Goal: Information Seeking & Learning: Learn about a topic

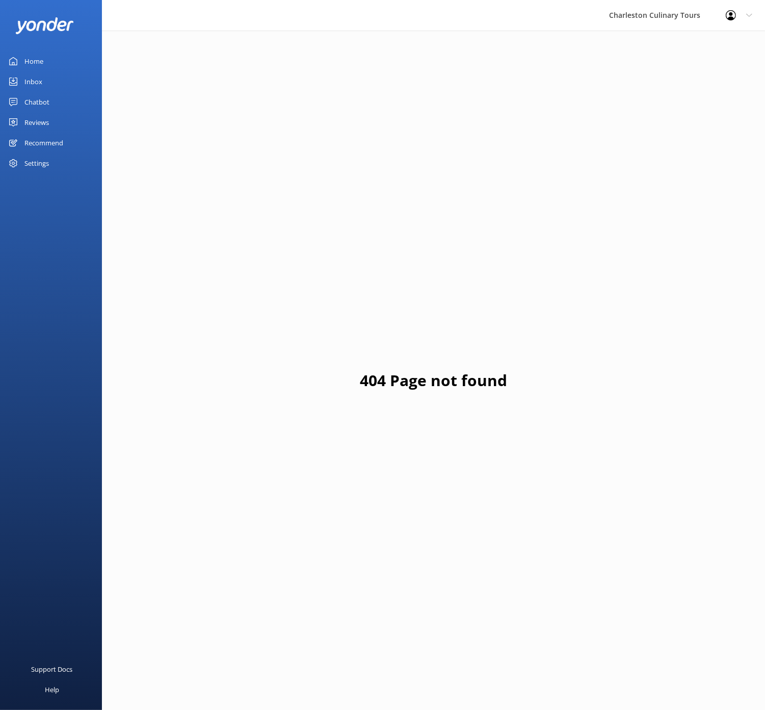
click at [40, 119] on div "Reviews" at bounding box center [36, 122] width 24 height 20
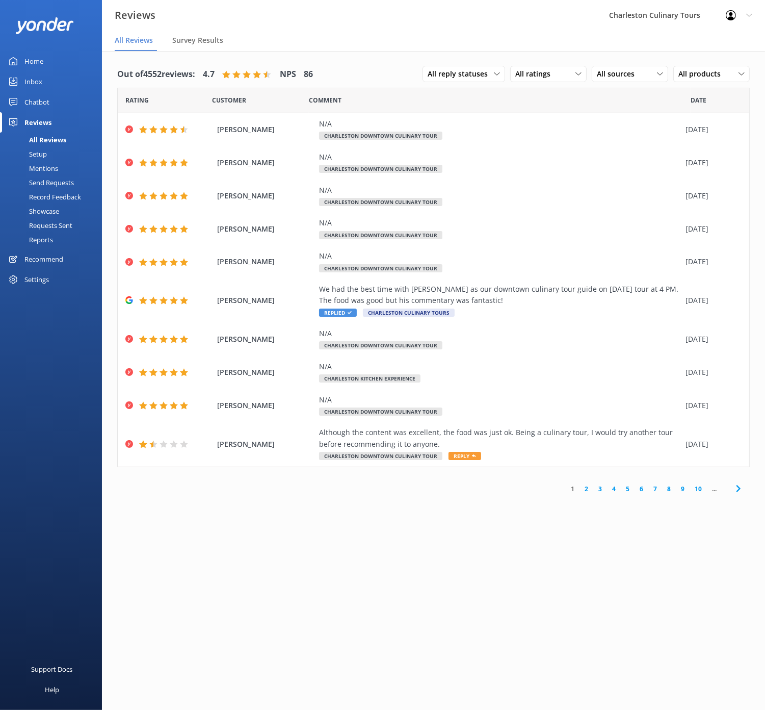
click at [700, 487] on link "10" at bounding box center [698, 489] width 17 height 10
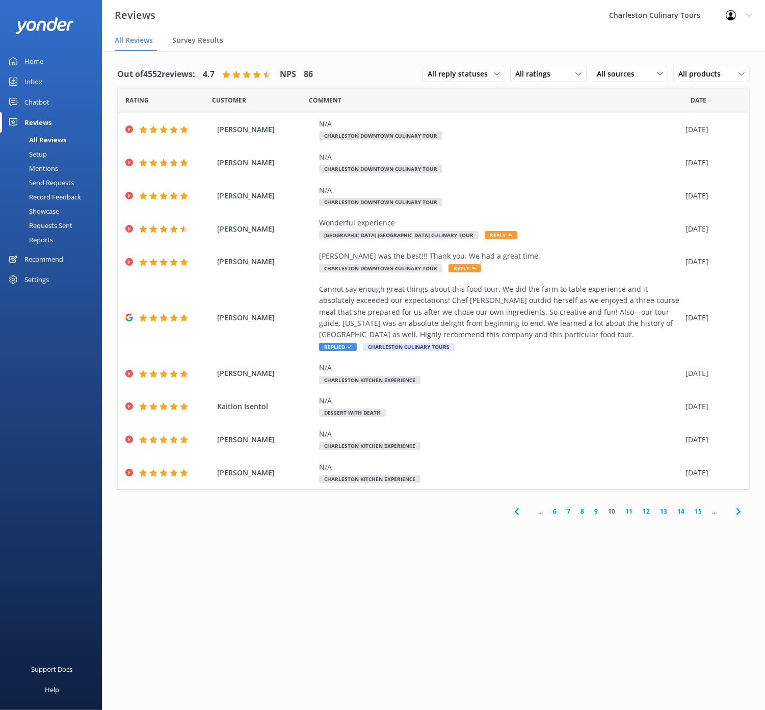
click at [697, 509] on link "15" at bounding box center [698, 511] width 17 height 10
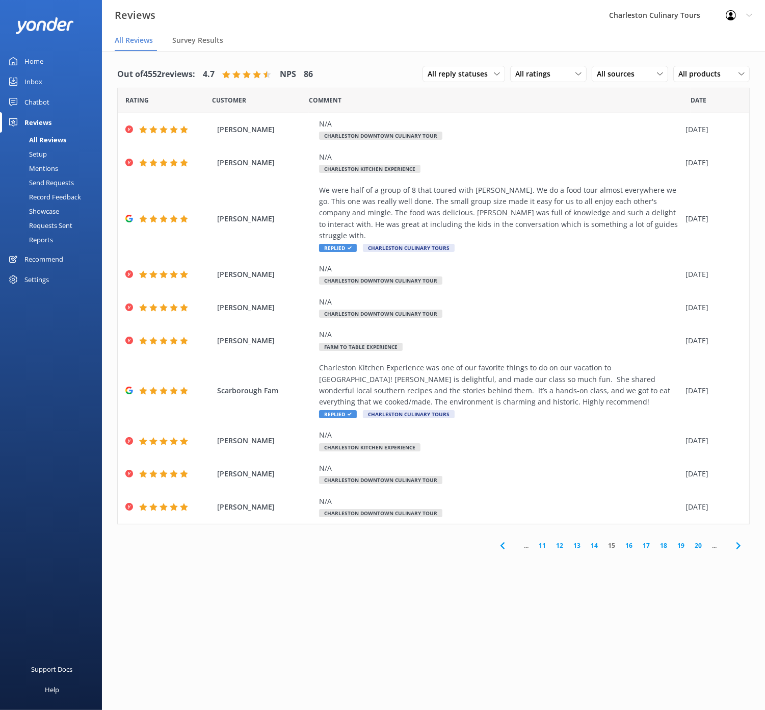
click at [697, 541] on link "20" at bounding box center [698, 546] width 17 height 10
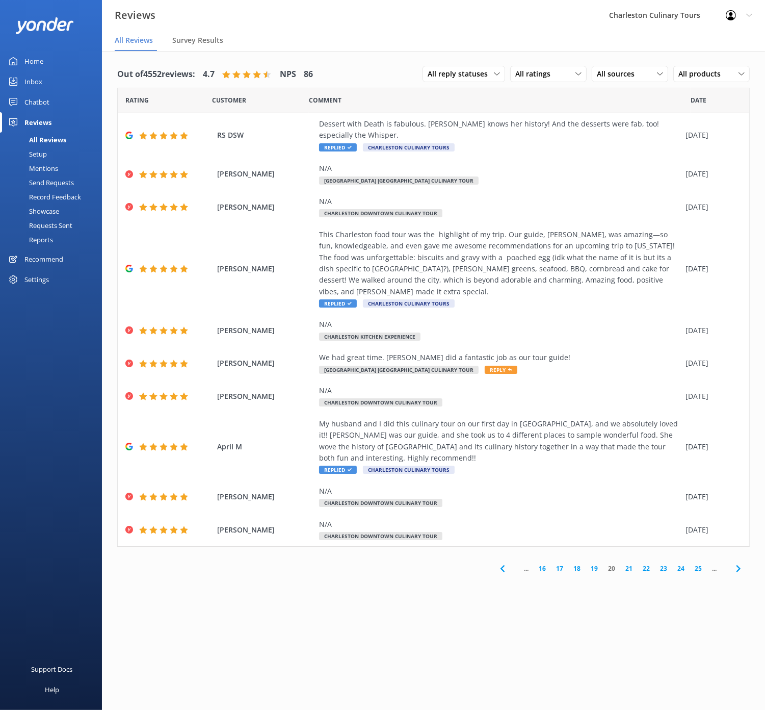
click at [699, 563] on link "25" at bounding box center [698, 568] width 17 height 10
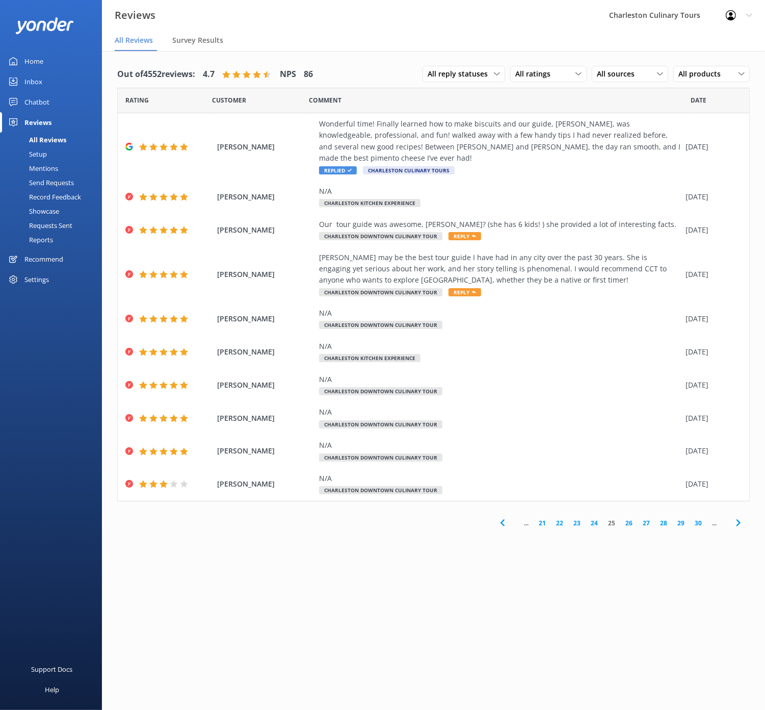
click at [665, 524] on link "28" at bounding box center [663, 523] width 17 height 10
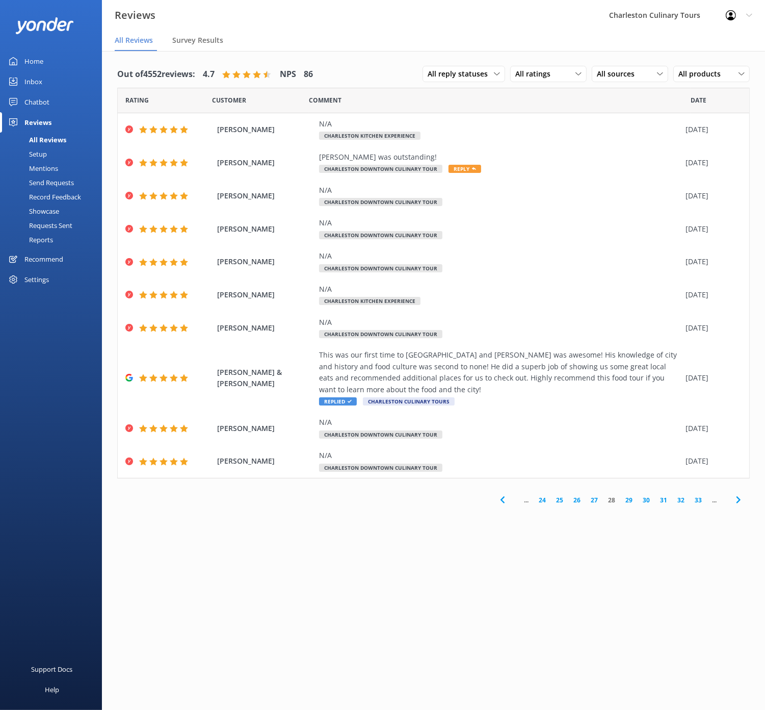
click at [505, 498] on icon at bounding box center [503, 500] width 12 height 12
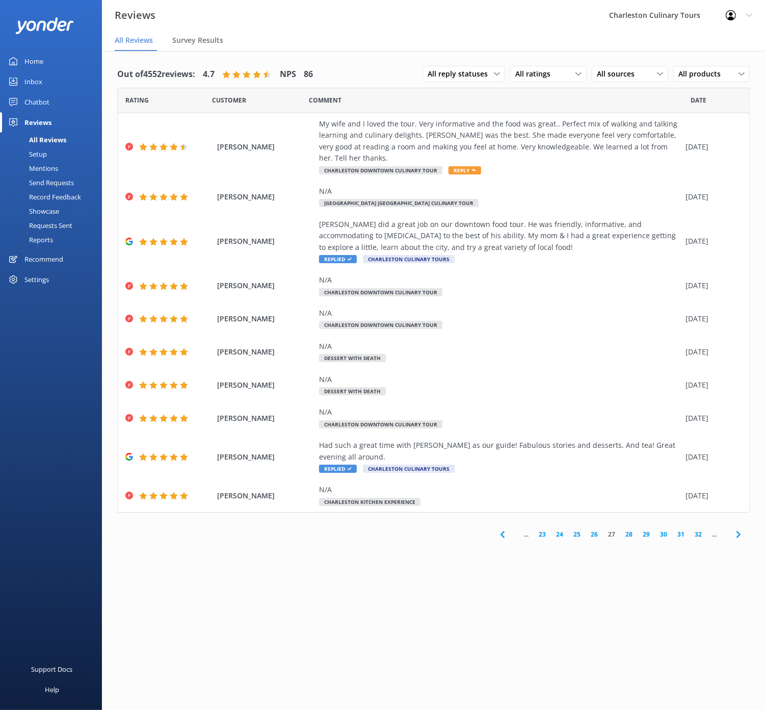
click at [505, 535] on icon at bounding box center [503, 534] width 12 height 12
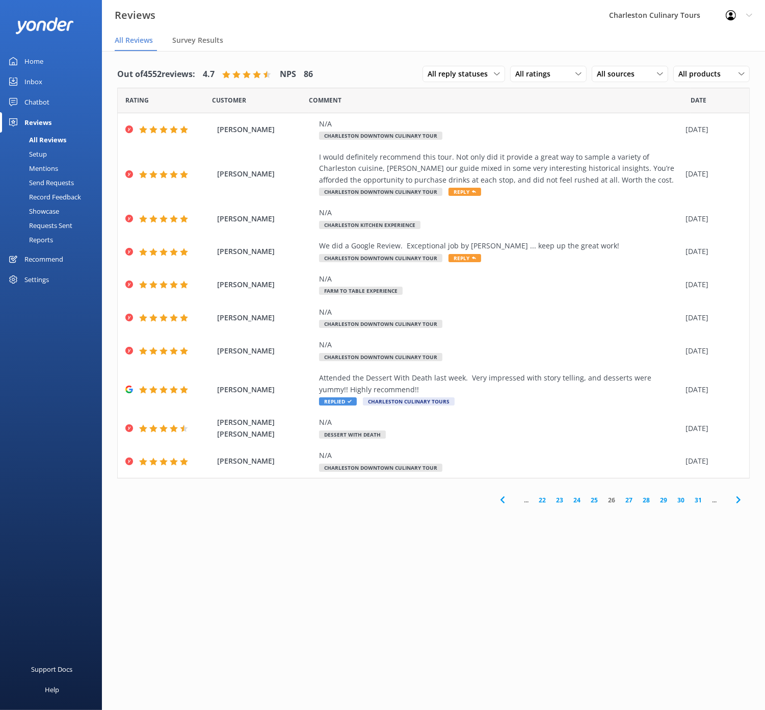
click at [502, 497] on icon at bounding box center [503, 500] width 12 height 12
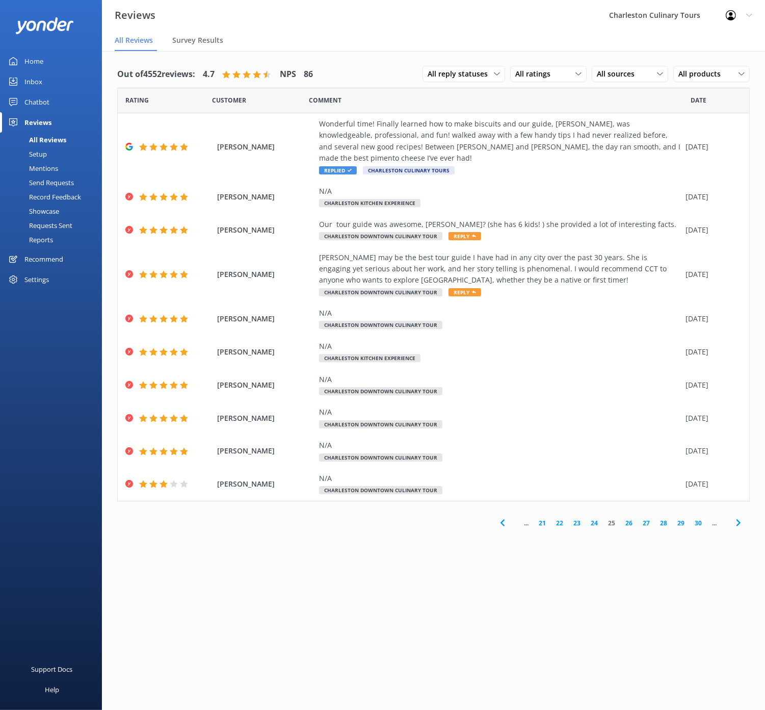
click at [596, 522] on link "24" at bounding box center [594, 523] width 17 height 10
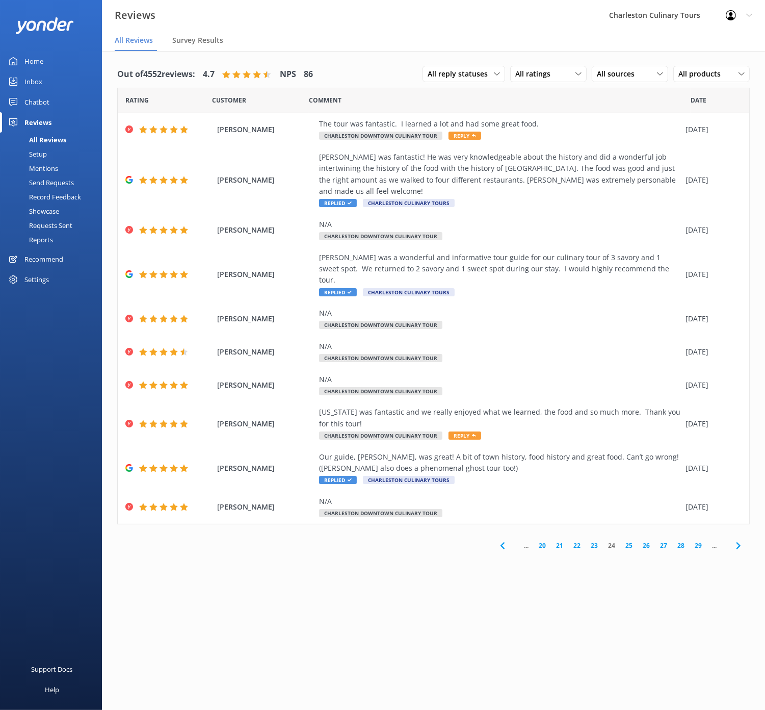
click at [500, 540] on icon at bounding box center [503, 546] width 12 height 12
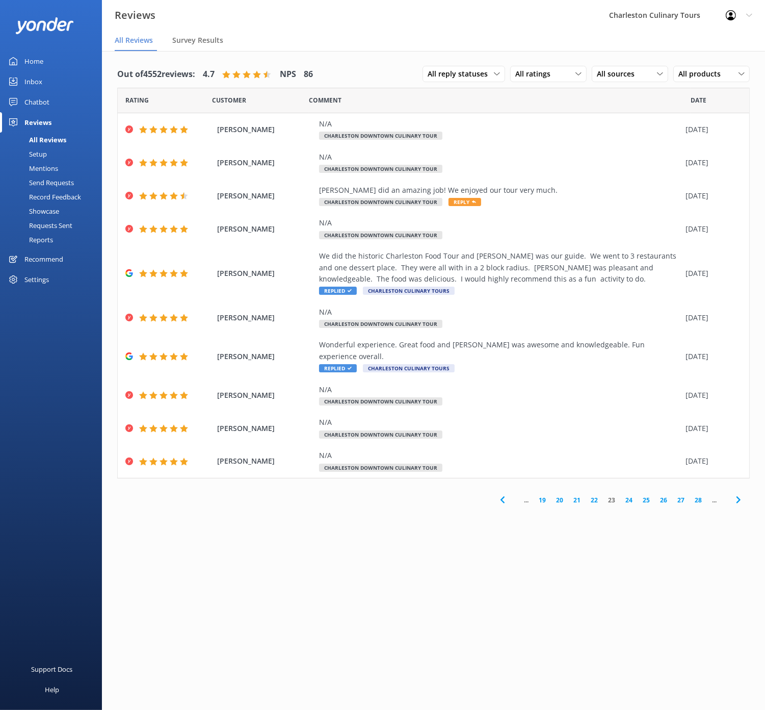
click at [502, 494] on icon at bounding box center [503, 500] width 12 height 12
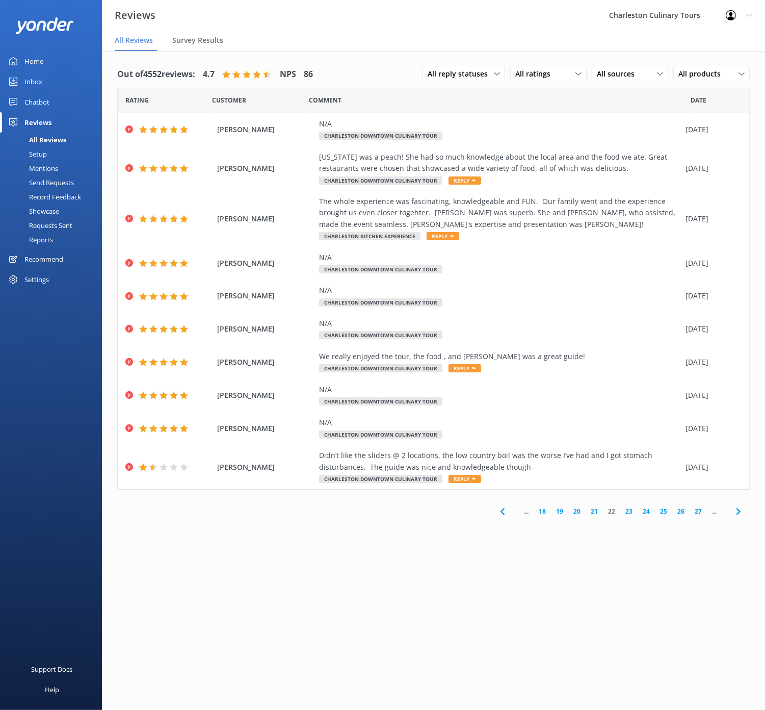
click at [499, 508] on icon at bounding box center [503, 511] width 12 height 12
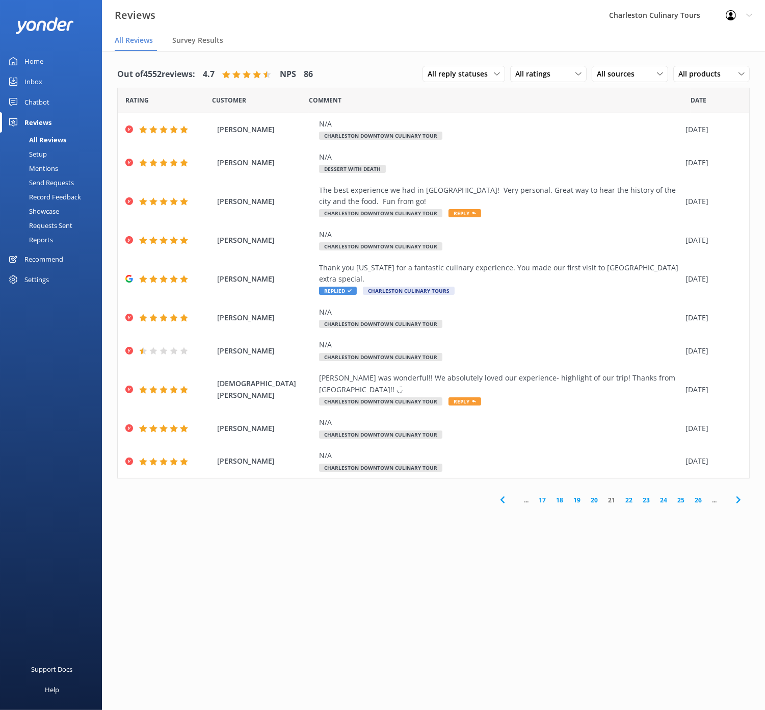
click at [501, 494] on icon at bounding box center [503, 500] width 12 height 12
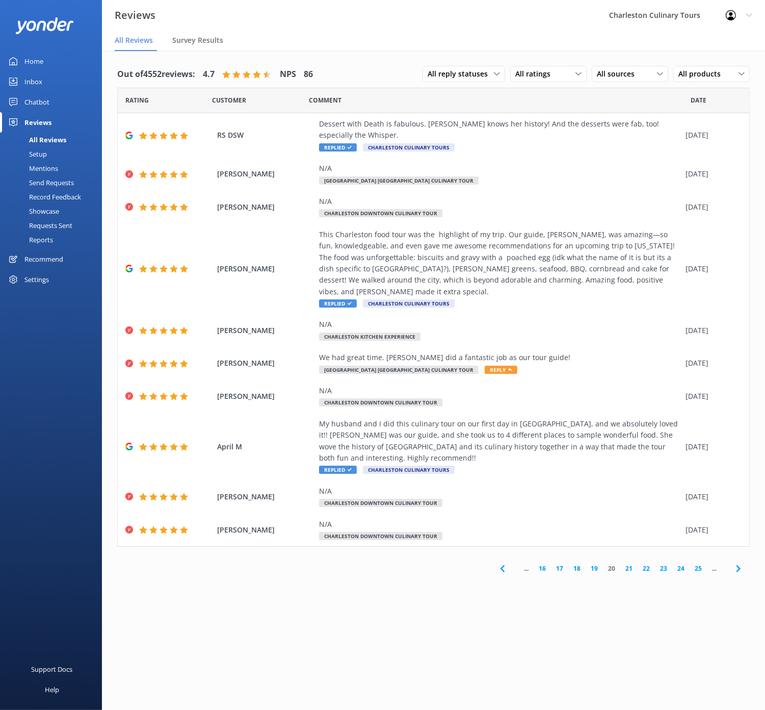
click at [504, 565] on use at bounding box center [502, 568] width 4 height 7
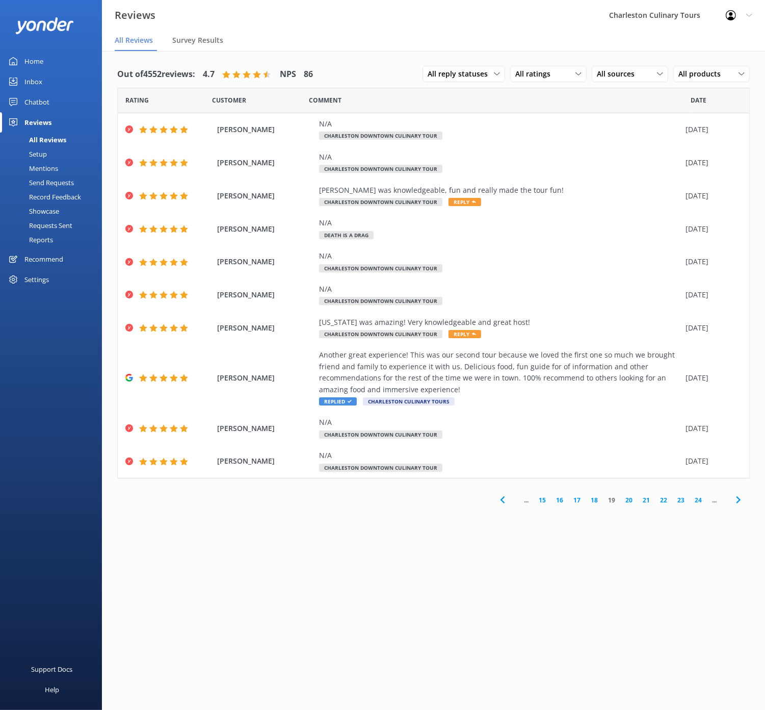
click at [596, 501] on link "18" at bounding box center [594, 500] width 17 height 10
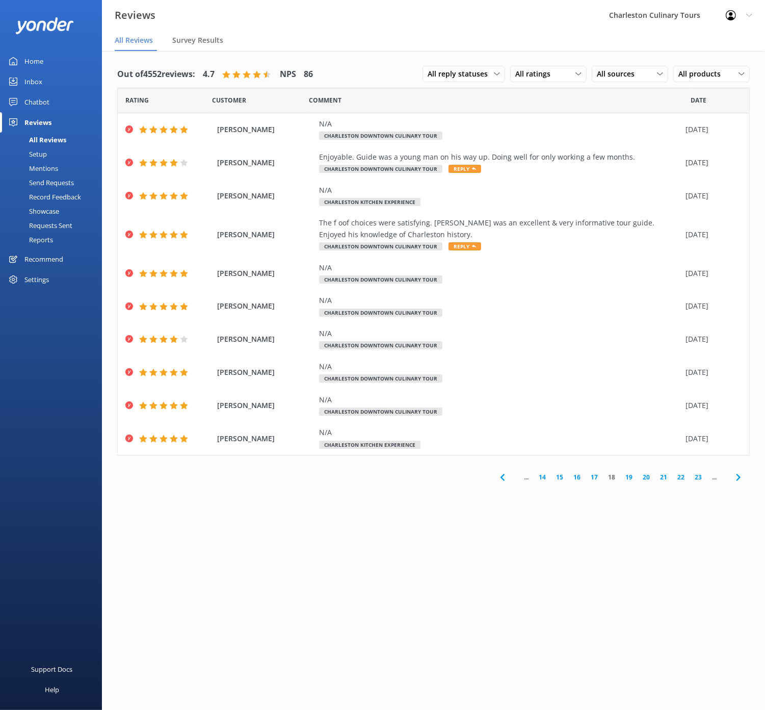
click at [597, 476] on link "17" at bounding box center [594, 477] width 17 height 10
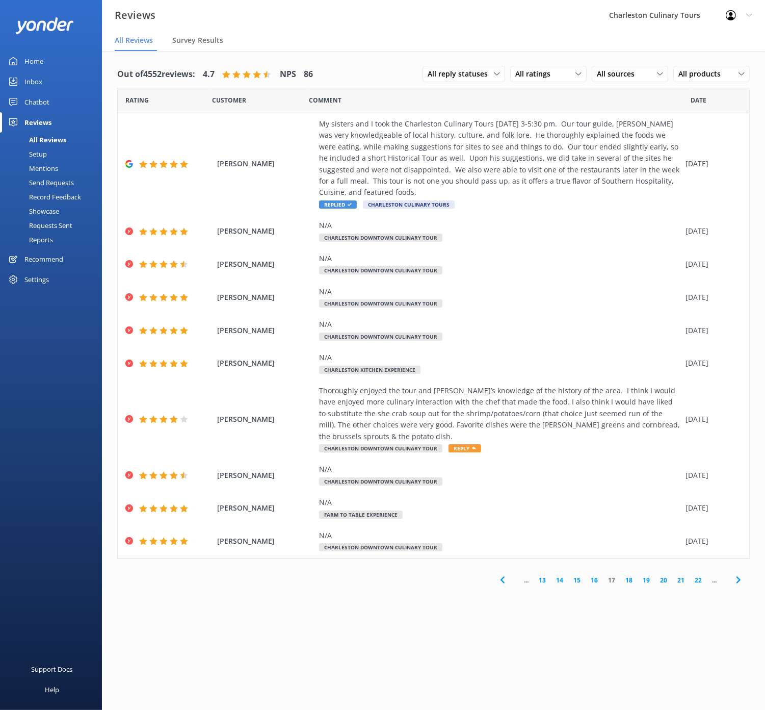
click at [594, 579] on link "16" at bounding box center [594, 580] width 17 height 10
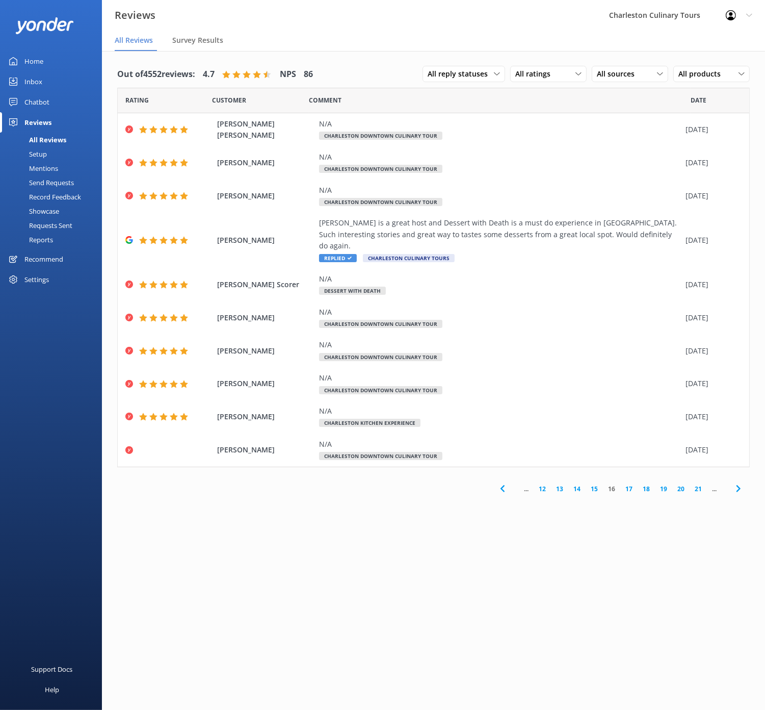
click at [594, 484] on link "15" at bounding box center [594, 489] width 17 height 10
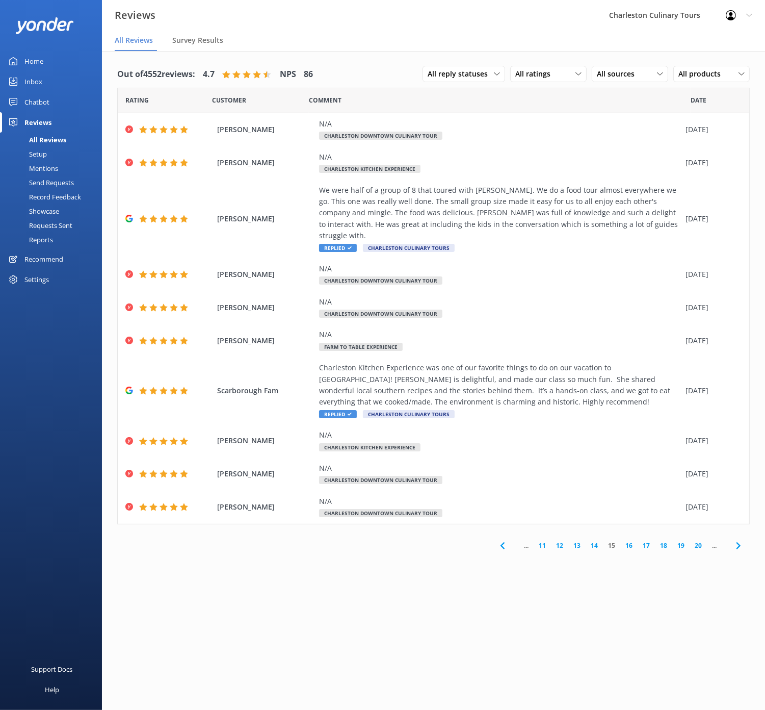
click at [596, 541] on link "14" at bounding box center [594, 546] width 17 height 10
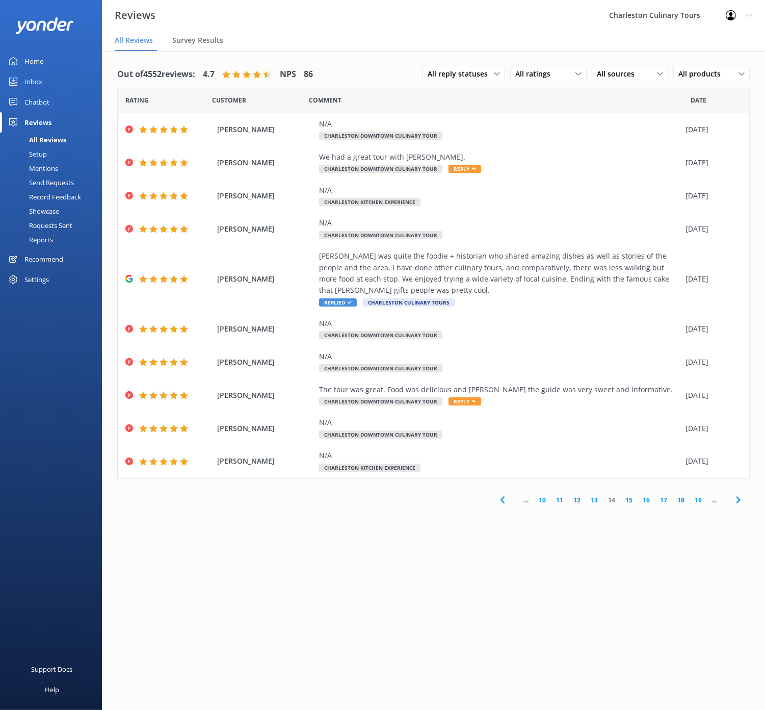
click at [596, 500] on link "13" at bounding box center [594, 500] width 17 height 10
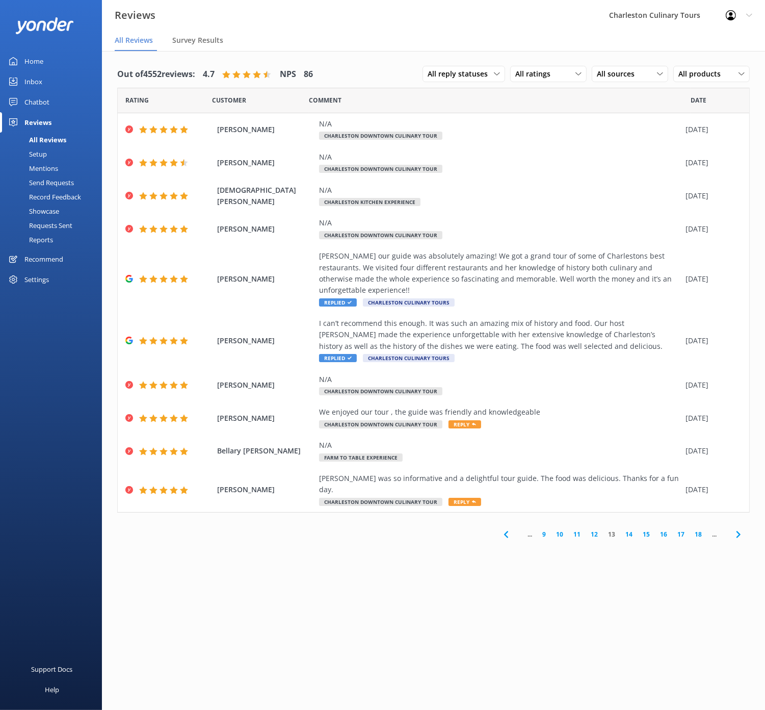
click at [594, 529] on link "12" at bounding box center [594, 534] width 17 height 10
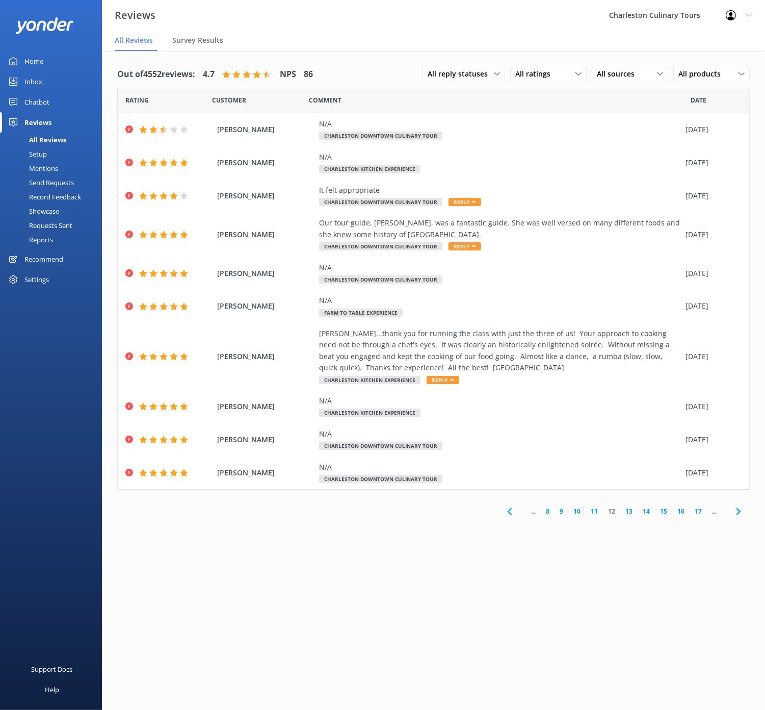
click at [593, 511] on link "11" at bounding box center [594, 511] width 17 height 10
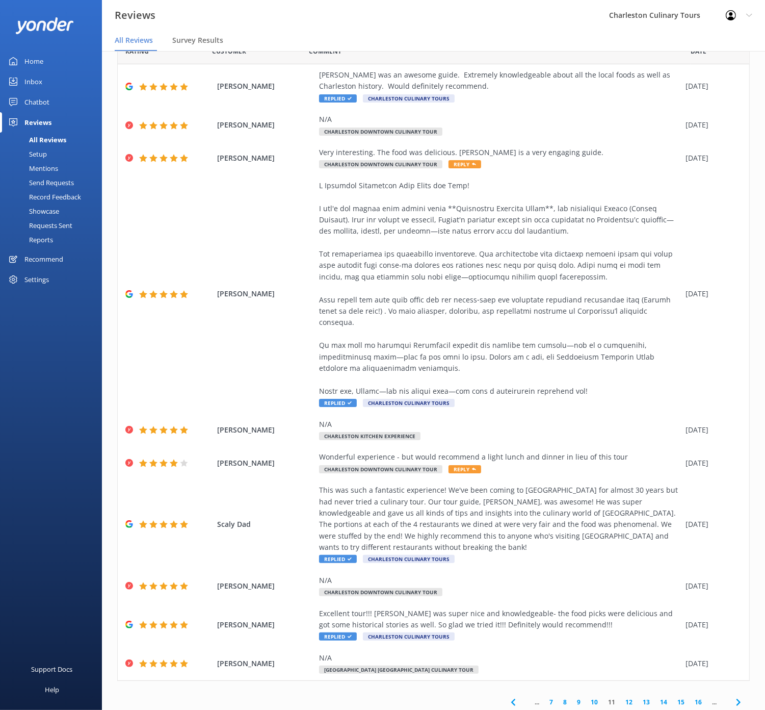
scroll to position [20, 0]
click at [593, 697] on link "10" at bounding box center [594, 702] width 17 height 10
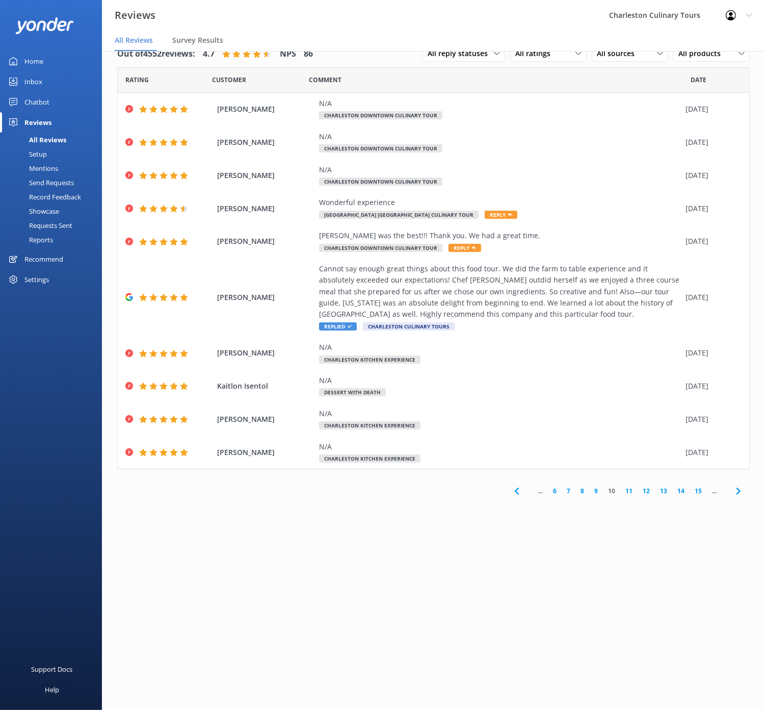
click at [597, 491] on link "9" at bounding box center [596, 491] width 14 height 10
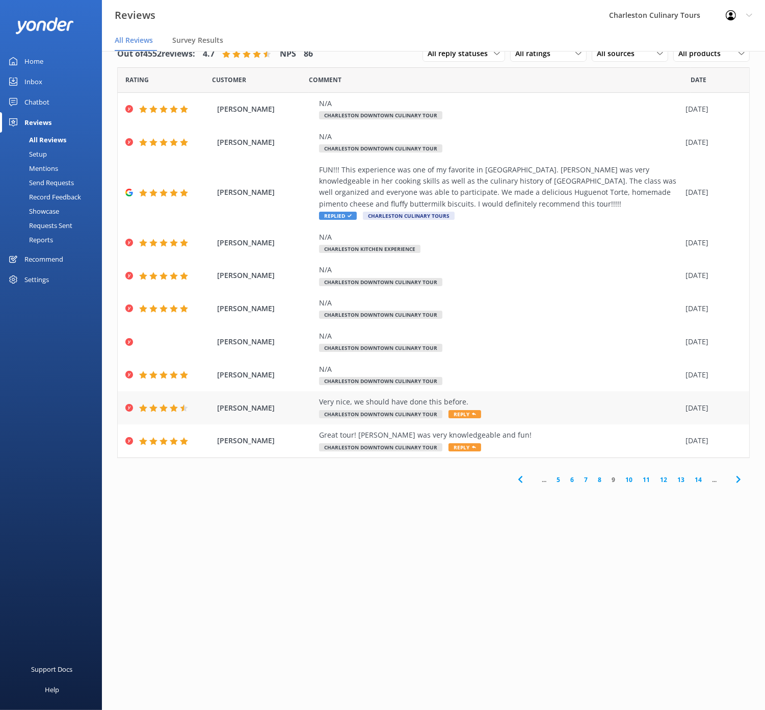
scroll to position [20, 0]
click at [600, 481] on link "8" at bounding box center [600, 480] width 14 height 10
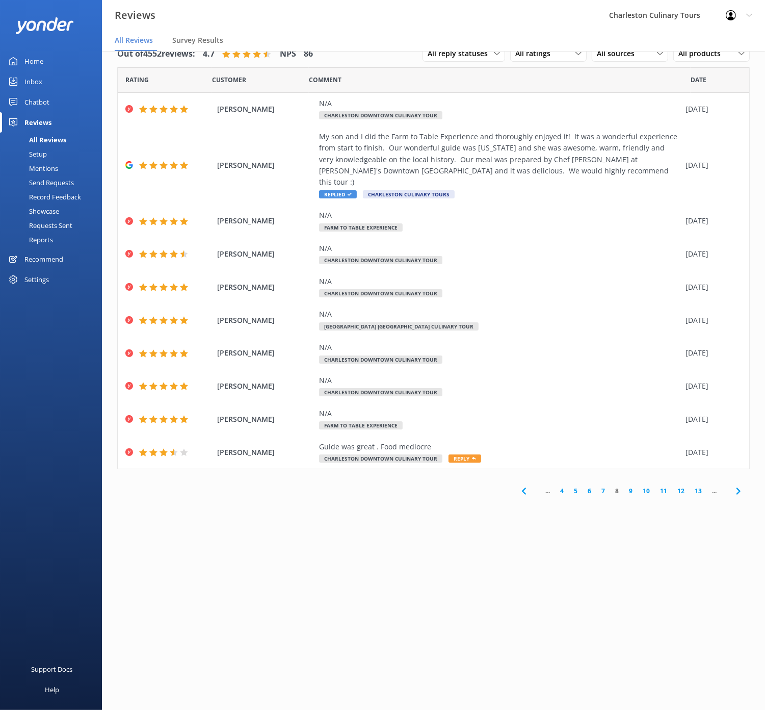
click at [603, 486] on link "7" at bounding box center [604, 491] width 14 height 10
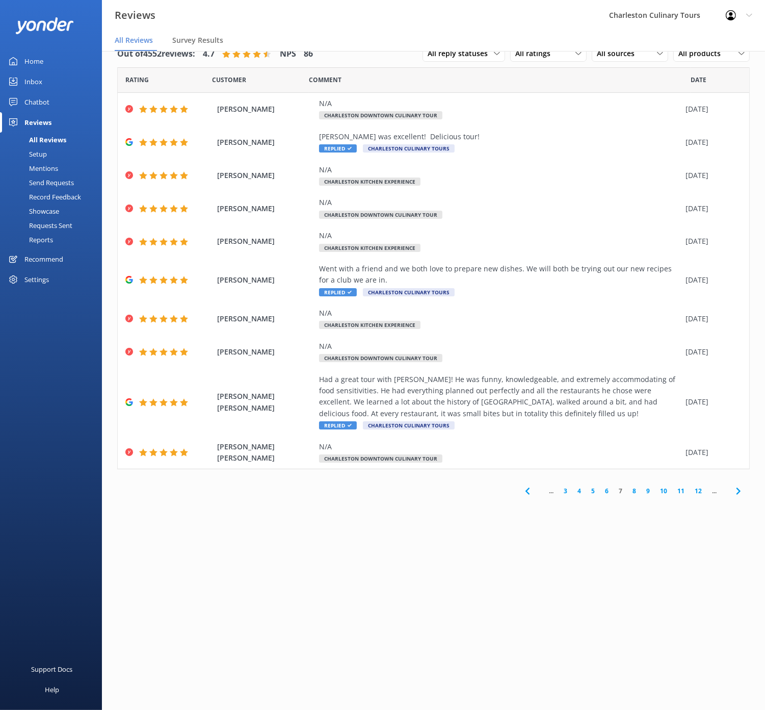
click at [607, 491] on link "6" at bounding box center [607, 491] width 14 height 10
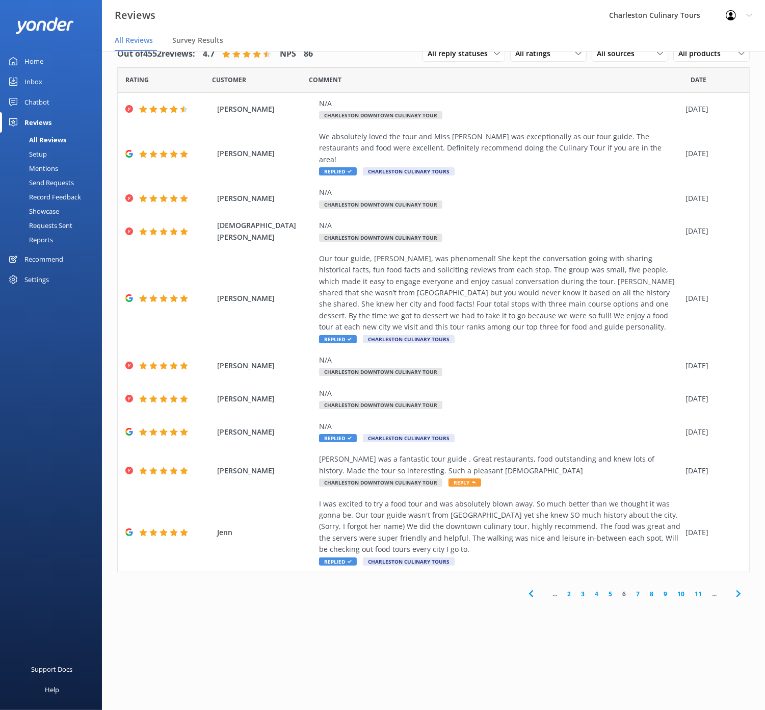
click at [639, 589] on link "7" at bounding box center [638, 594] width 14 height 10
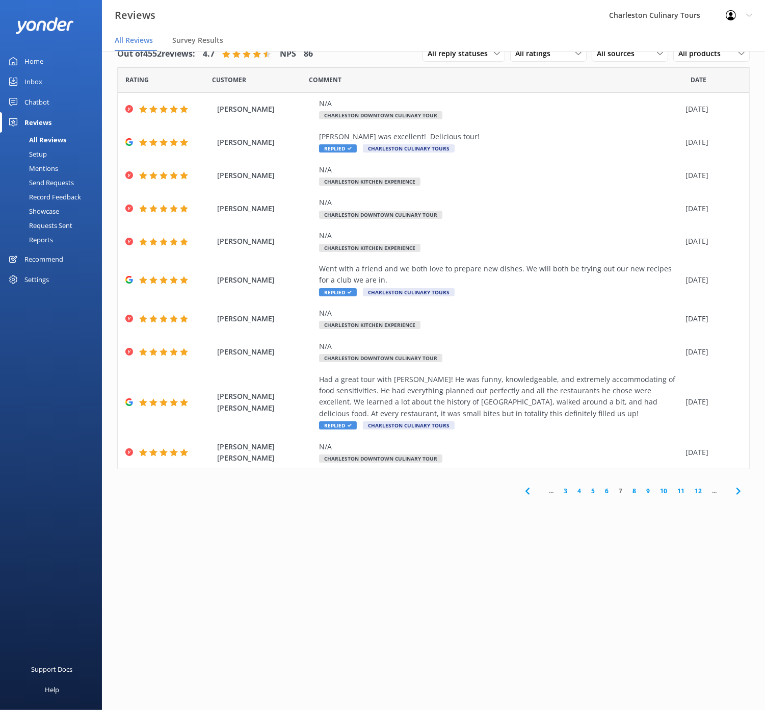
click at [609, 489] on link "6" at bounding box center [607, 491] width 14 height 10
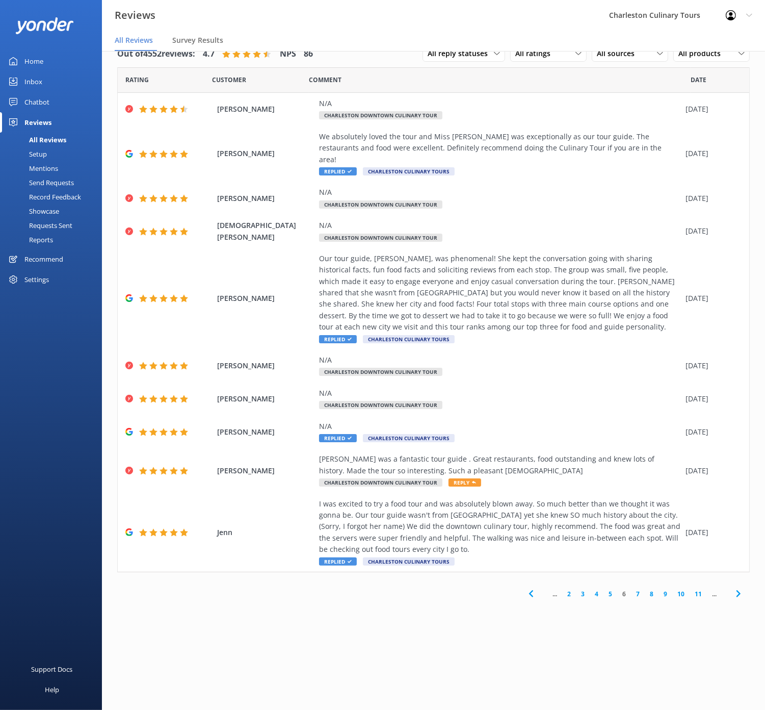
click at [610, 589] on link "5" at bounding box center [611, 594] width 14 height 10
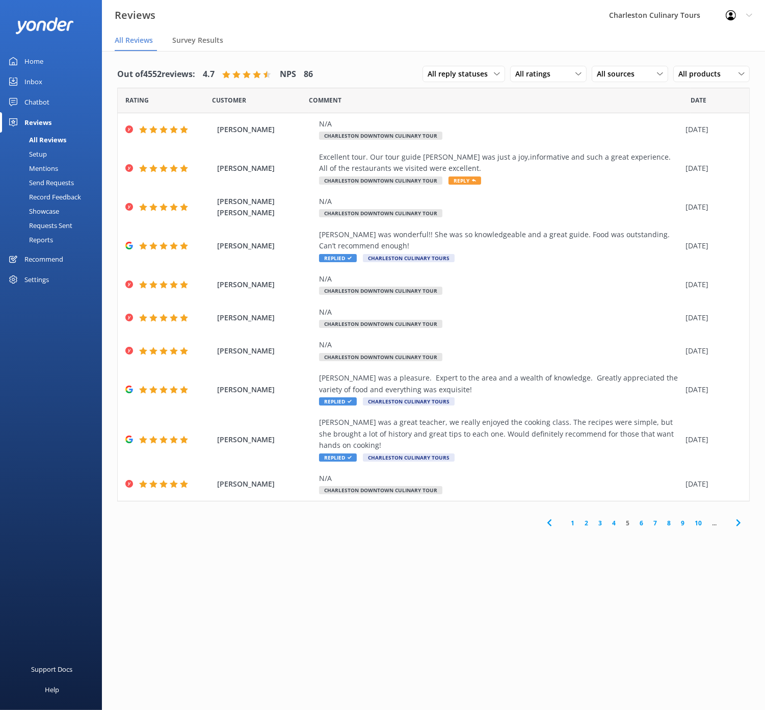
click at [617, 518] on link "4" at bounding box center [614, 523] width 14 height 10
